Goal: Task Accomplishment & Management: Use online tool/utility

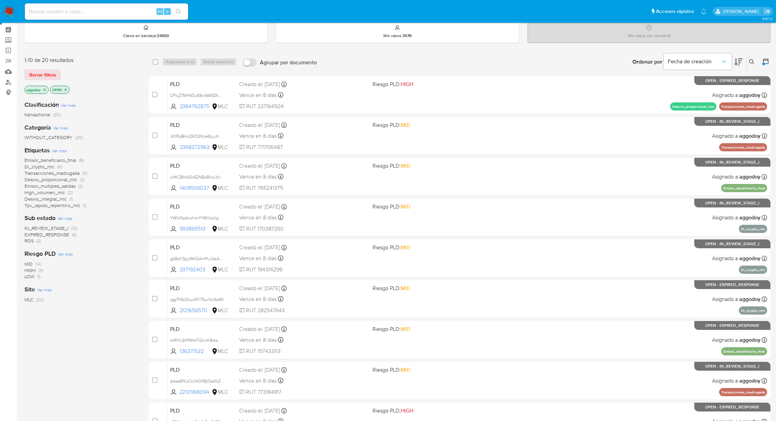
scroll to position [0, 0]
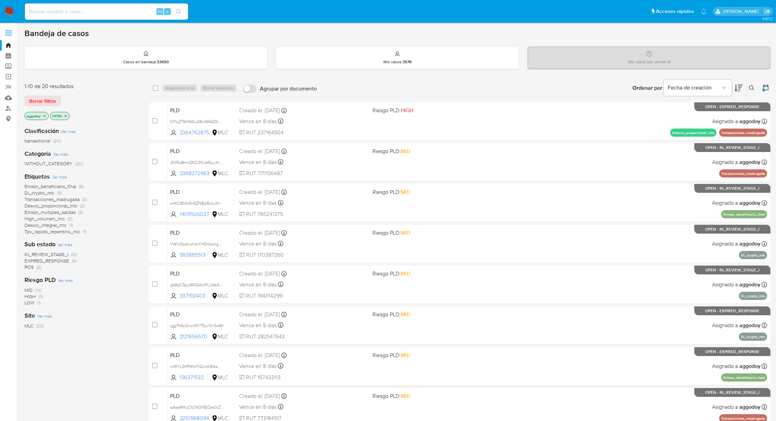
click at [748, 88] on button at bounding box center [752, 88] width 11 height 8
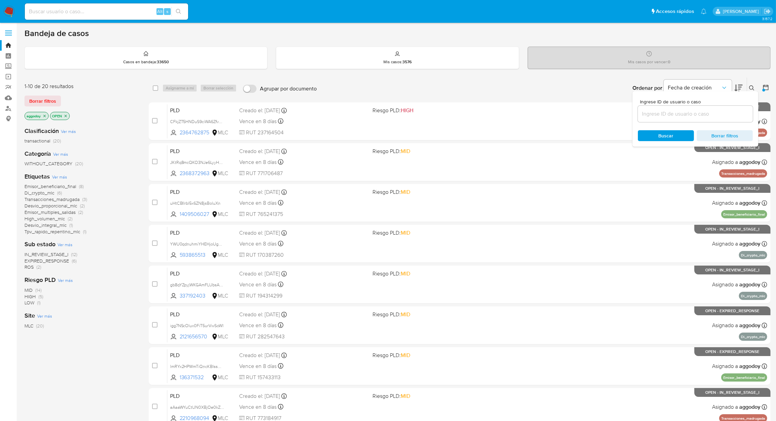
click at [719, 106] on div at bounding box center [695, 114] width 115 height 16
click at [692, 113] on input at bounding box center [695, 114] width 115 height 9
paste input "298809352"
type input "298809352"
click at [749, 93] on div "Ingrese ID de usuario o caso 298809352 Buscar Borrar filtros" at bounding box center [696, 118] width 126 height 55
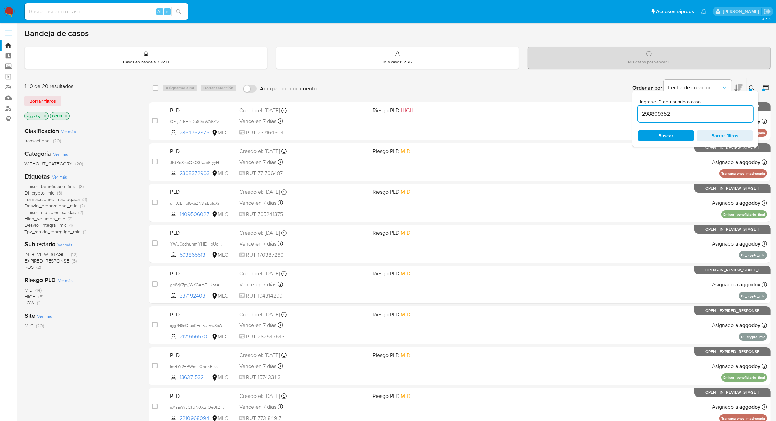
click at [750, 89] on div at bounding box center [751, 90] width 3 height 3
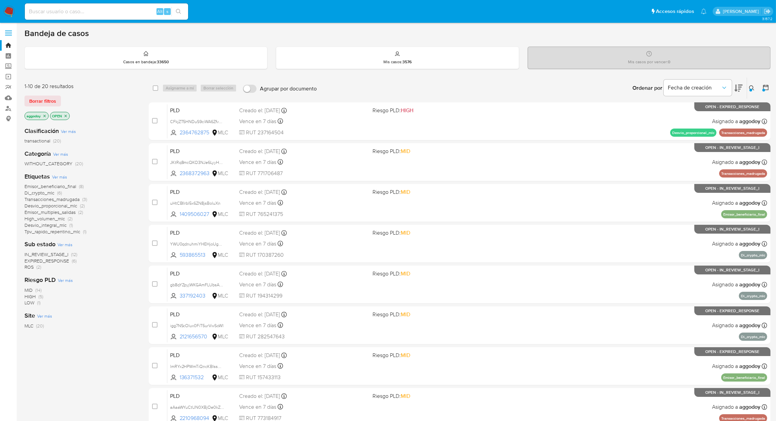
click at [749, 95] on div "Ingrese ID de usuario o caso 298809352 Buscar Borrar filtros" at bounding box center [753, 88] width 12 height 21
click at [751, 90] on div at bounding box center [751, 90] width 3 height 3
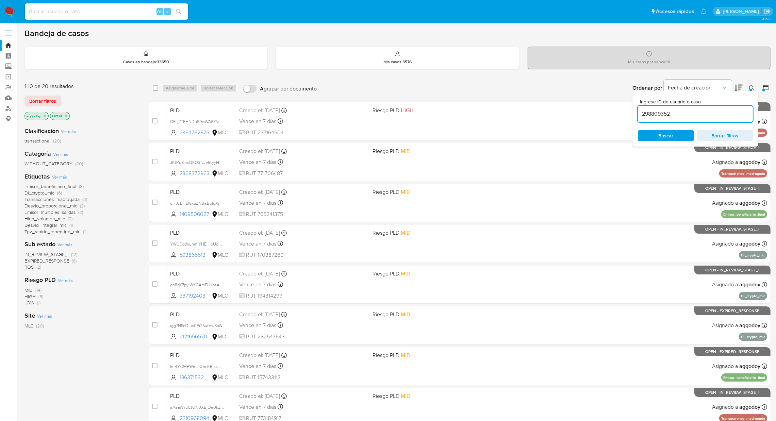
click at [699, 110] on input "298809352" at bounding box center [695, 114] width 115 height 9
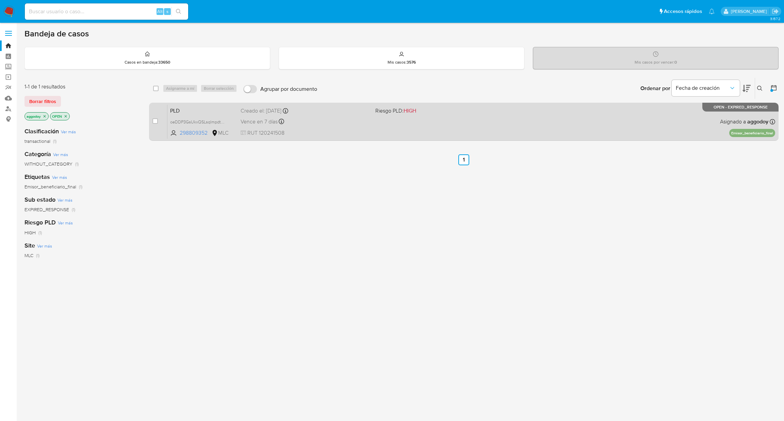
click at [363, 117] on div "Vence en 7 días Vence el 10/09/2025 06:06:39" at bounding box center [306, 121] width 130 height 9
click at [158, 119] on div "case-item-checkbox No es posible asignar el caso" at bounding box center [159, 121] width 15 height 34
click at [154, 124] on div "case-item-checkbox" at bounding box center [154, 121] width 5 height 7
click at [154, 121] on input "checkbox" at bounding box center [154, 120] width 5 height 5
checkbox input "true"
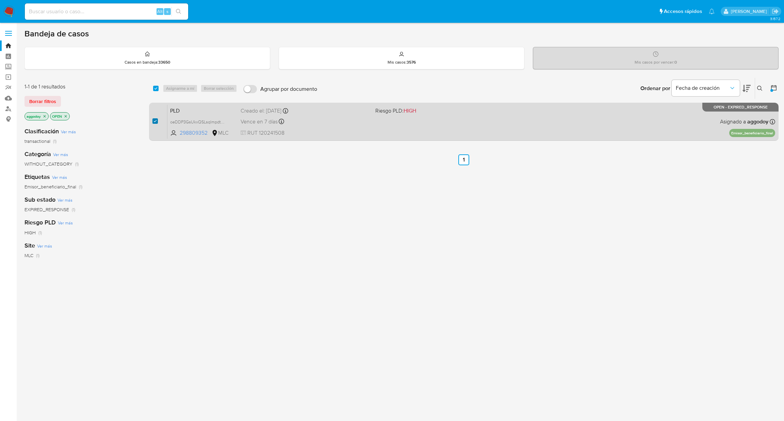
checkbox input "true"
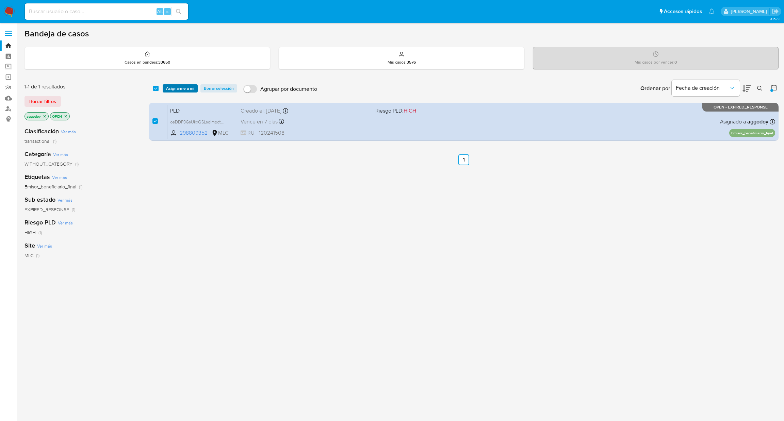
click at [187, 91] on span "Asignarme a mí" at bounding box center [180, 88] width 28 height 7
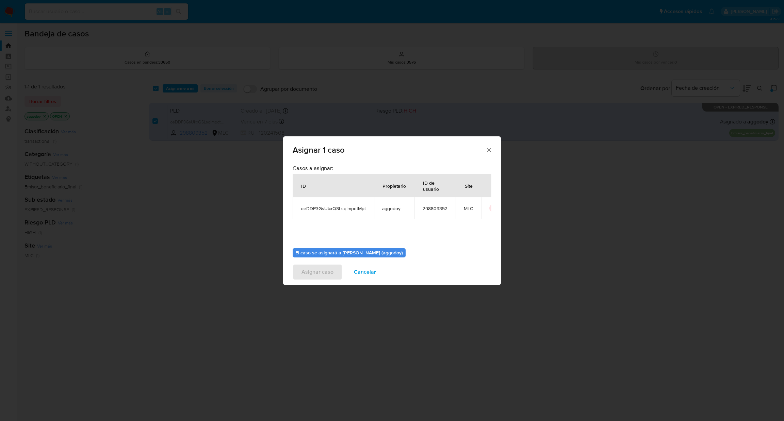
click at [501, 237] on div "Asignar 1 caso Casos a asignar: ID Propietario ID de usuario Site oeDDP3GsUkxQS…" at bounding box center [392, 210] width 784 height 421
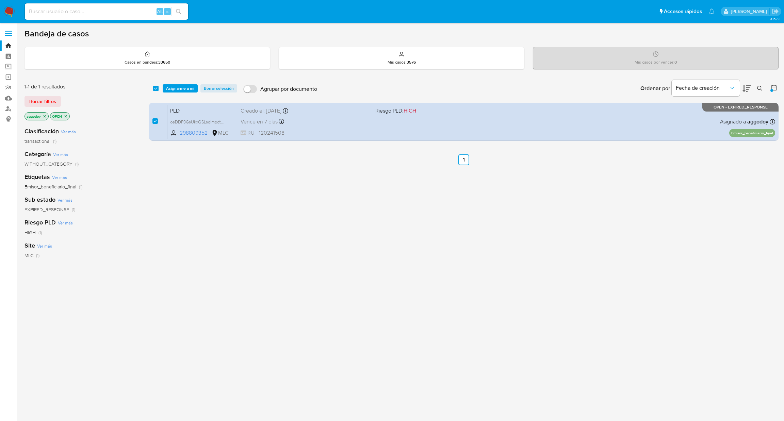
click at [181, 88] on span "Asignarme a mí" at bounding box center [180, 88] width 28 height 7
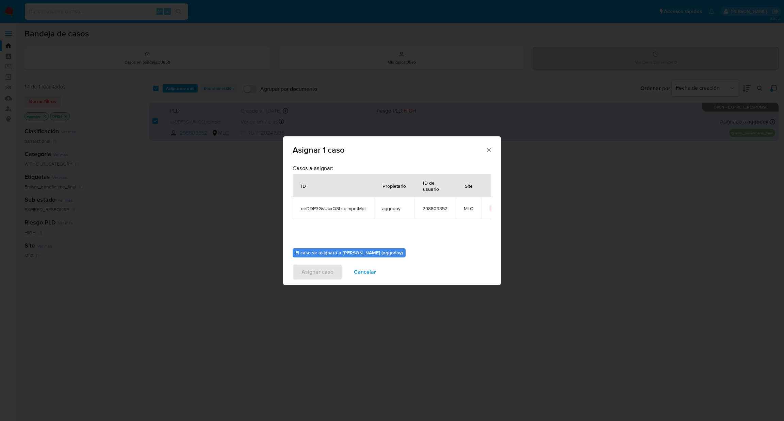
scroll to position [35, 0]
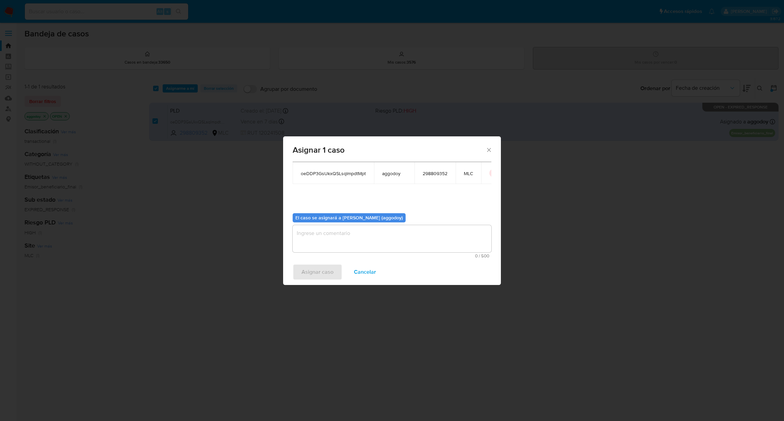
click at [434, 244] on textarea "assign-modal" at bounding box center [392, 238] width 199 height 27
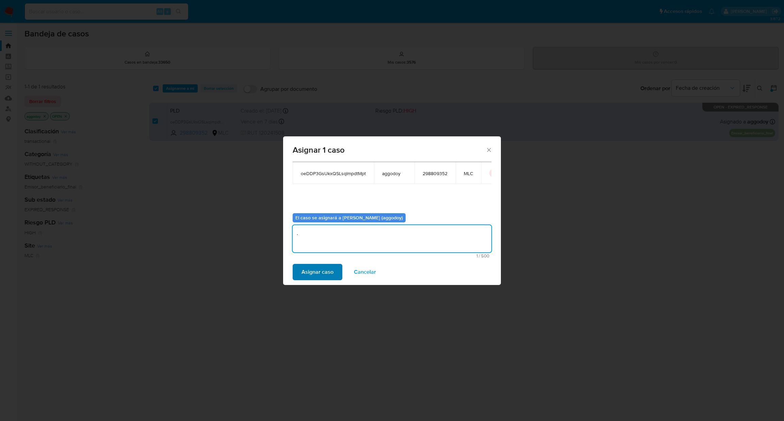
type textarea "."
click at [319, 273] on span "Asignar caso" at bounding box center [318, 272] width 32 height 15
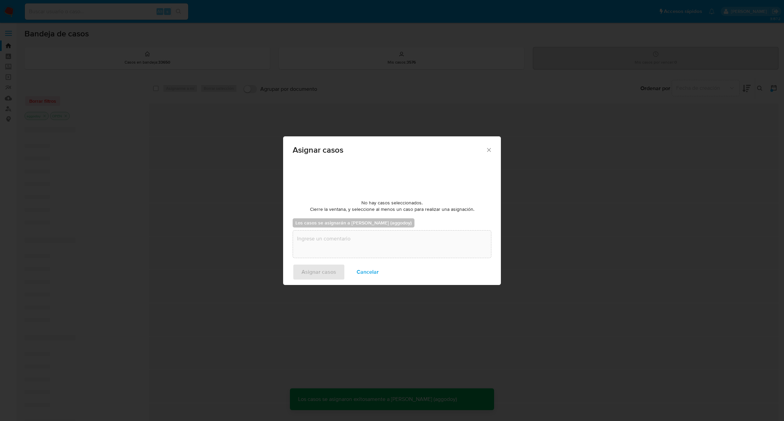
checkbox input "false"
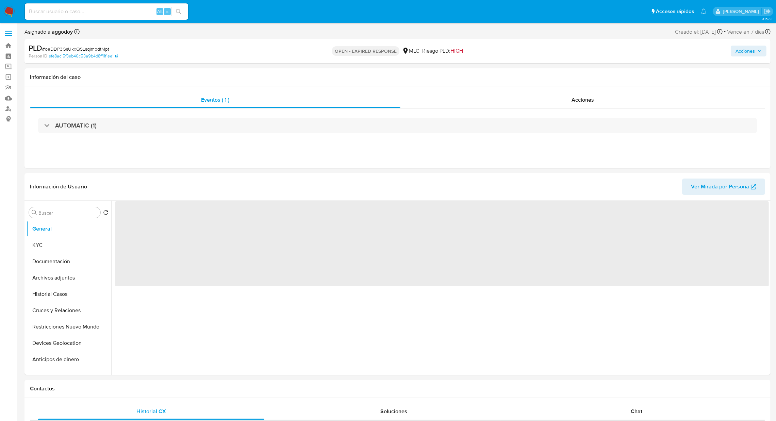
select select "10"
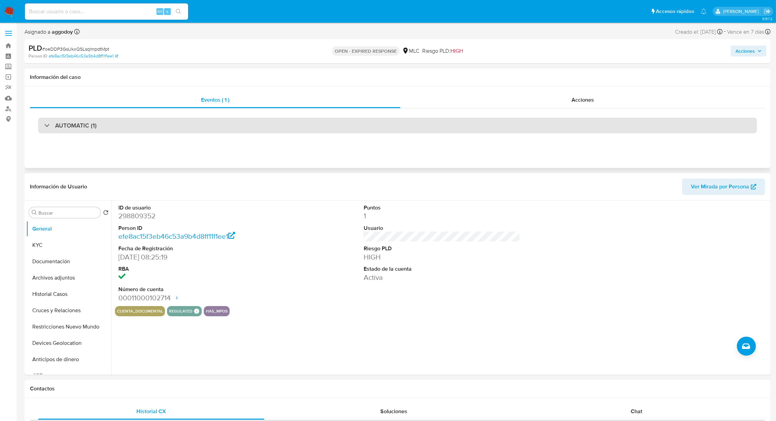
click at [149, 120] on div "AUTOMATIC (1)" at bounding box center [397, 126] width 719 height 16
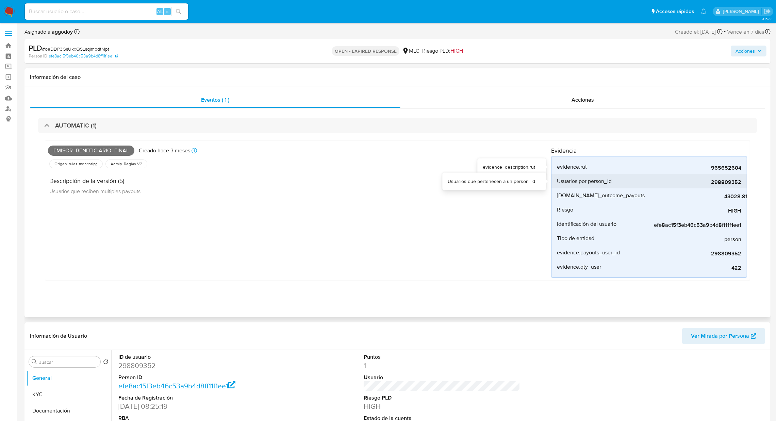
click at [725, 175] on div "298809352" at bounding box center [690, 181] width 102 height 14
click at [724, 170] on span "965652604" at bounding box center [690, 168] width 102 height 7
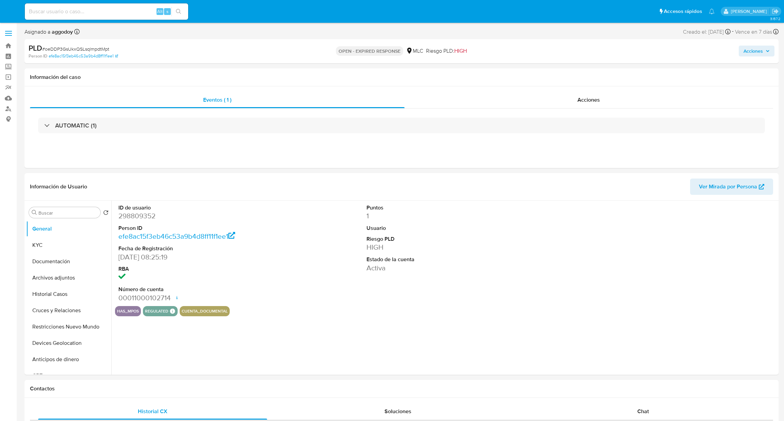
select select "10"
click at [137, 211] on dd "298809352" at bounding box center [196, 216] width 157 height 10
copy dd "298809352"
click at [49, 283] on button "Archivos adjuntos" at bounding box center [66, 278] width 80 height 16
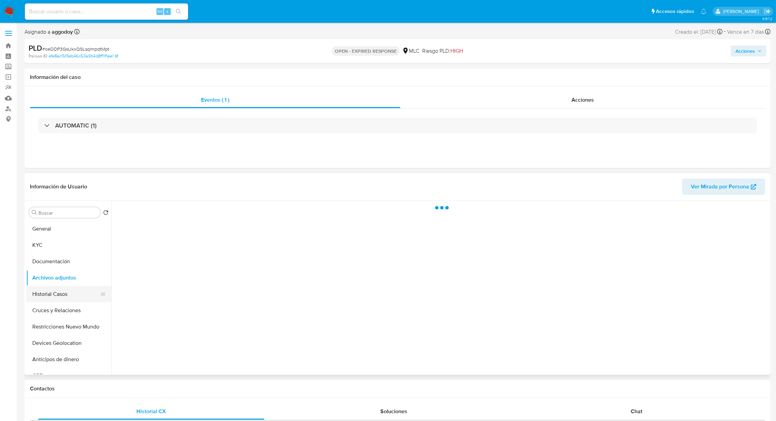
click at [56, 292] on button "Historial Casos" at bounding box center [66, 294] width 80 height 16
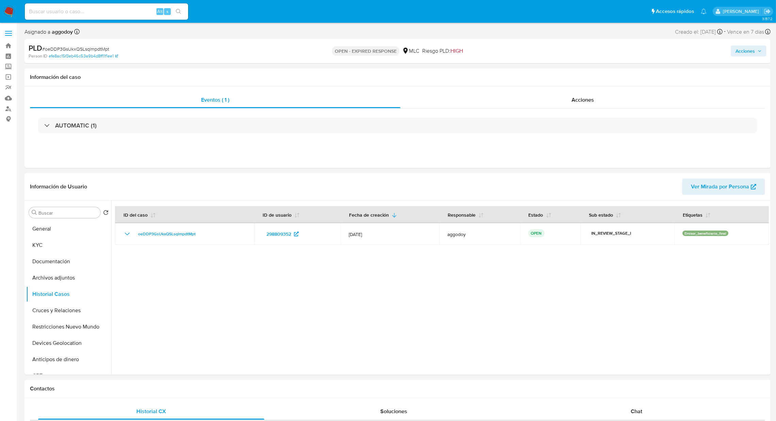
click at [88, 51] on span "# oeDDP3GsUkxQSLsqlmpdtMpt" at bounding box center [75, 49] width 67 height 7
copy span "oeDDP3GsUkxQSLsqlmpdtMpt"
